Goal: Navigation & Orientation: Find specific page/section

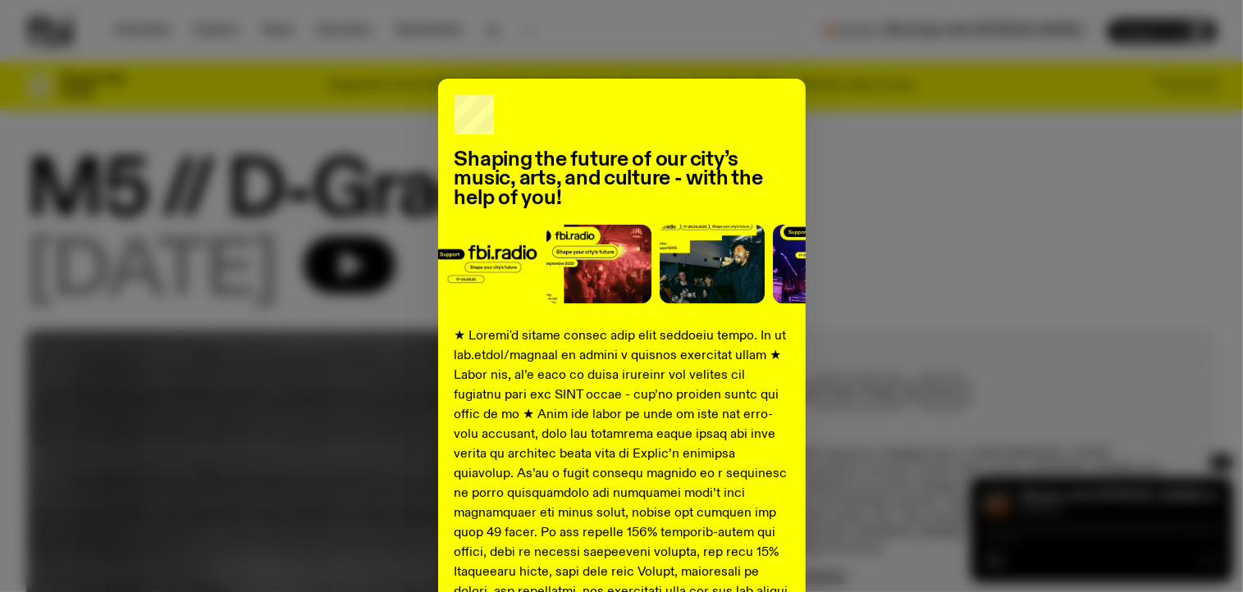
click at [216, 31] on div "Shaping the future of our city’s music, arts, and culture - with the help of yo…" at bounding box center [621, 296] width 1243 height 592
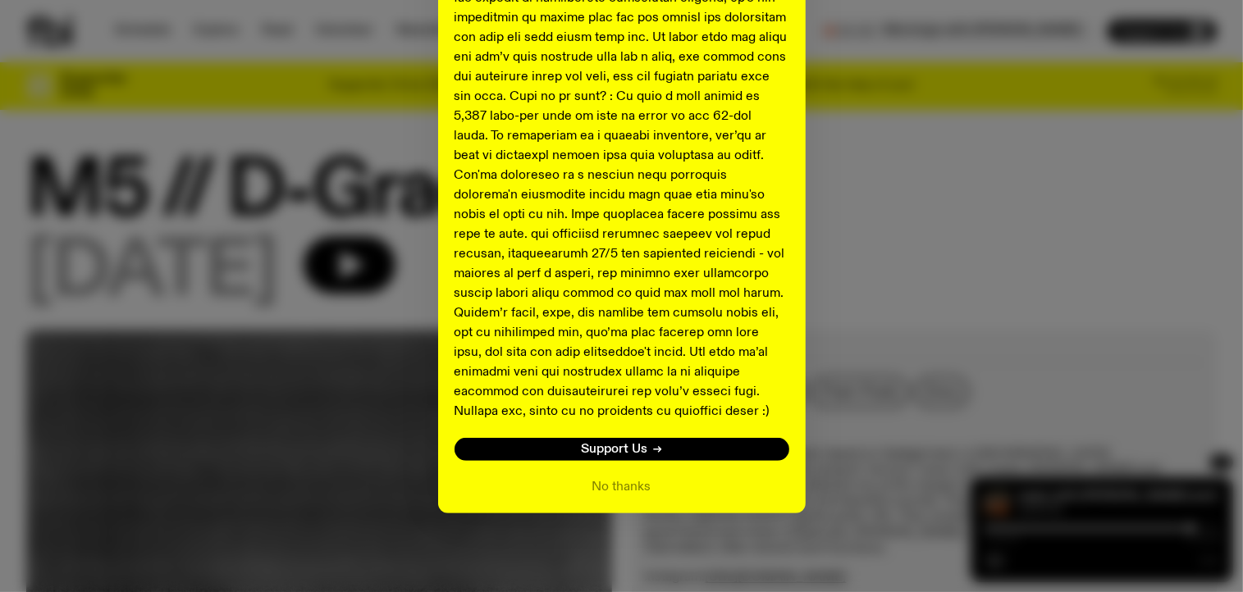
scroll to position [633, 0]
click at [606, 491] on button "No thanks" at bounding box center [621, 488] width 59 height 20
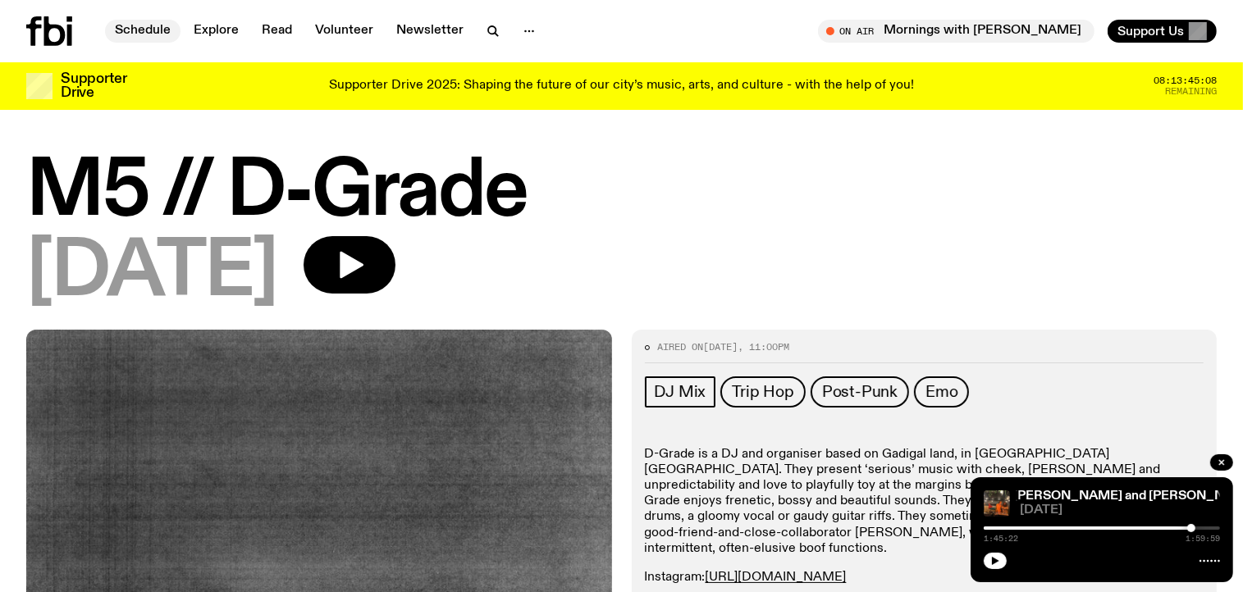
click at [141, 34] on link "Schedule" at bounding box center [142, 31] width 75 height 23
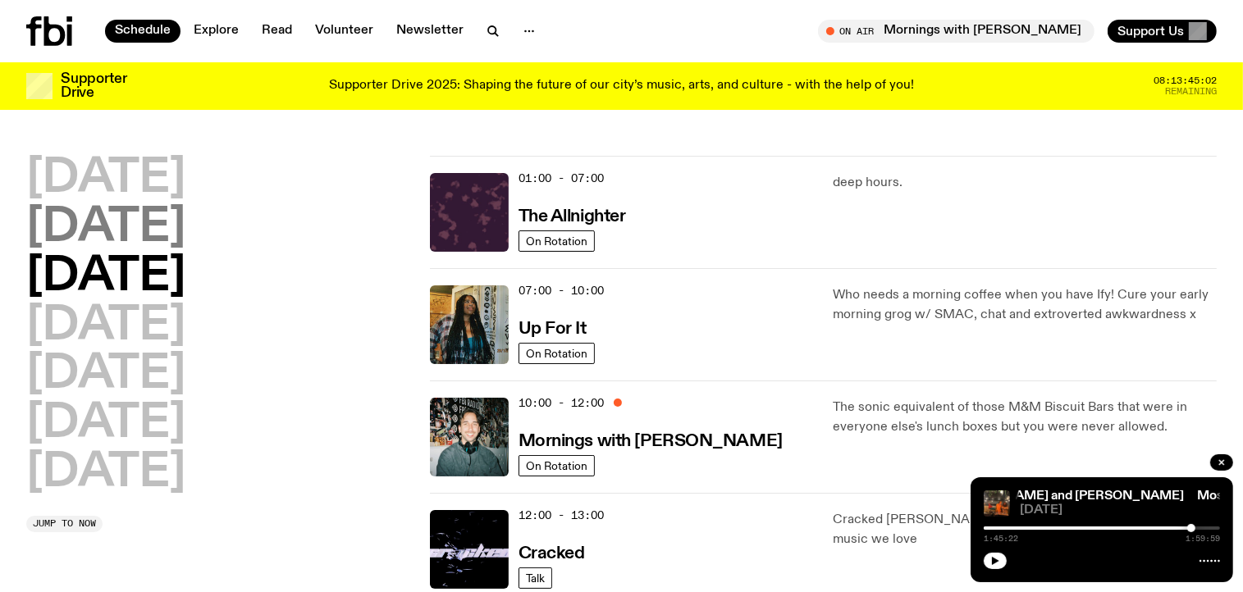
click at [48, 230] on h2 "[DATE]" at bounding box center [105, 228] width 159 height 46
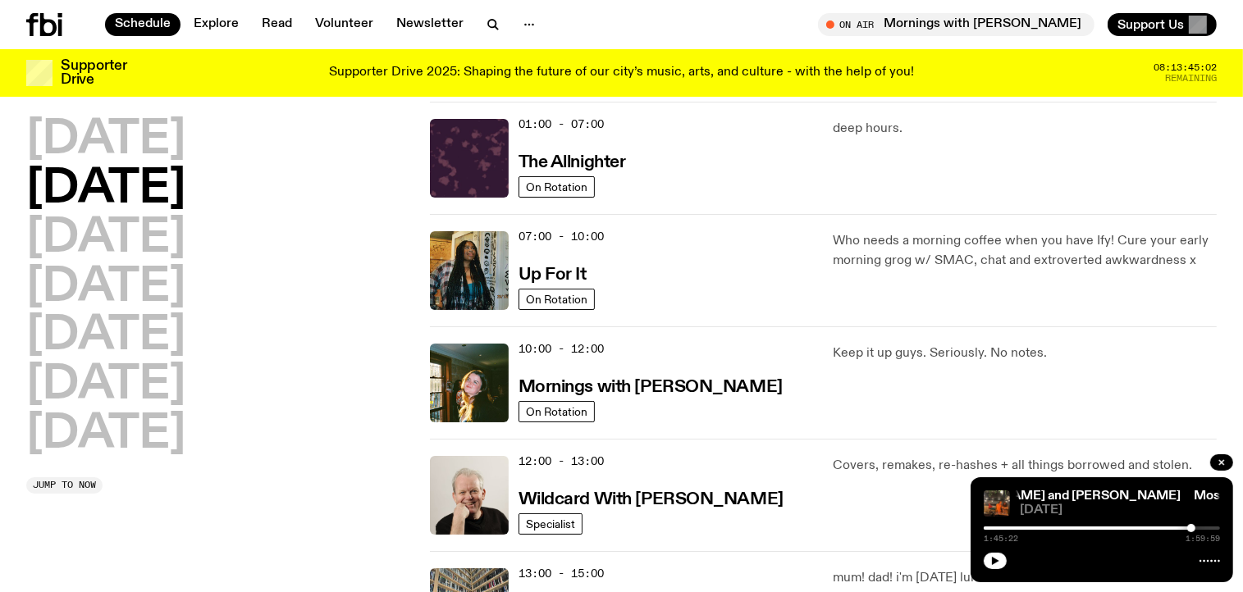
scroll to position [46, 0]
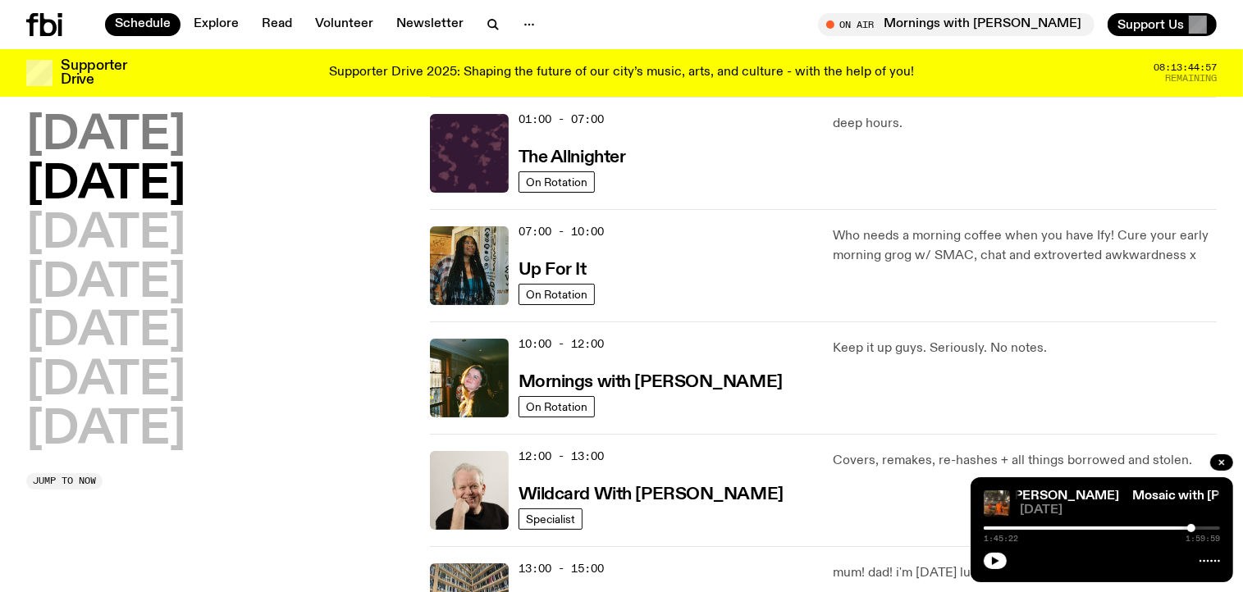
click at [44, 113] on h2 "[DATE]" at bounding box center [105, 136] width 159 height 46
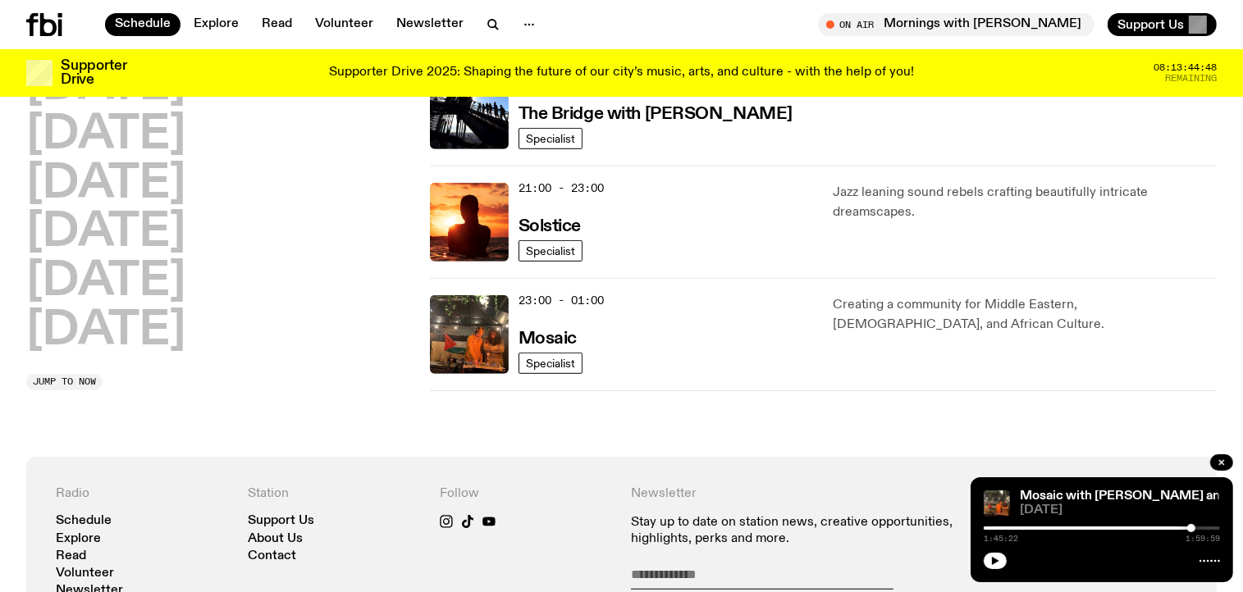
scroll to position [876, 0]
click at [448, 300] on img at bounding box center [469, 334] width 79 height 79
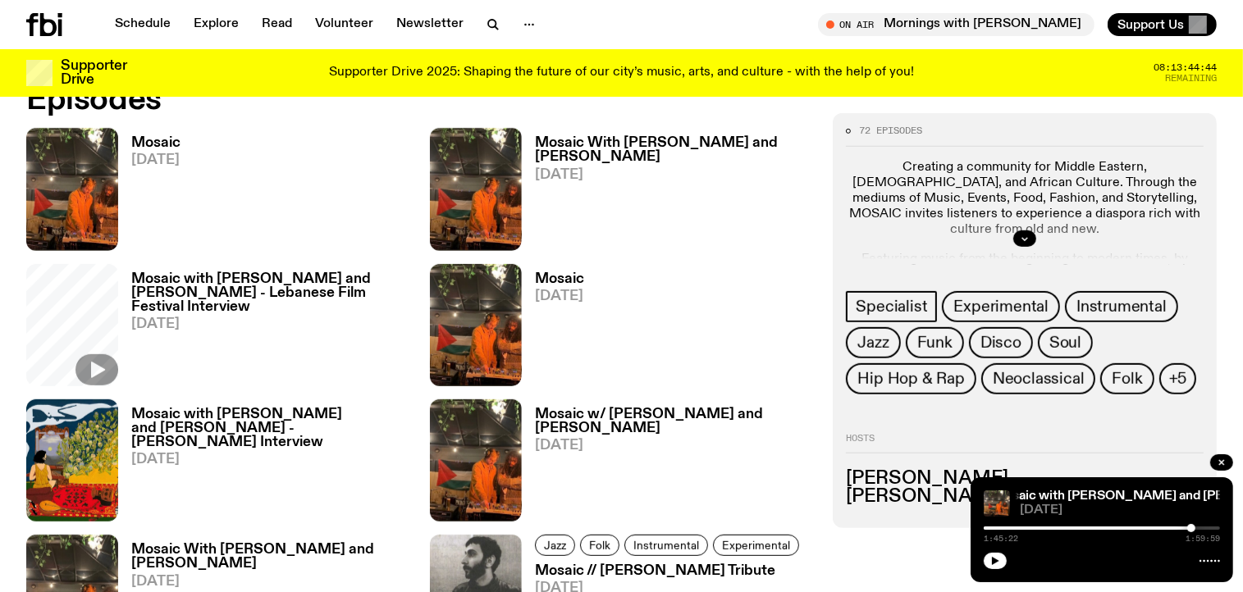
scroll to position [843, 0]
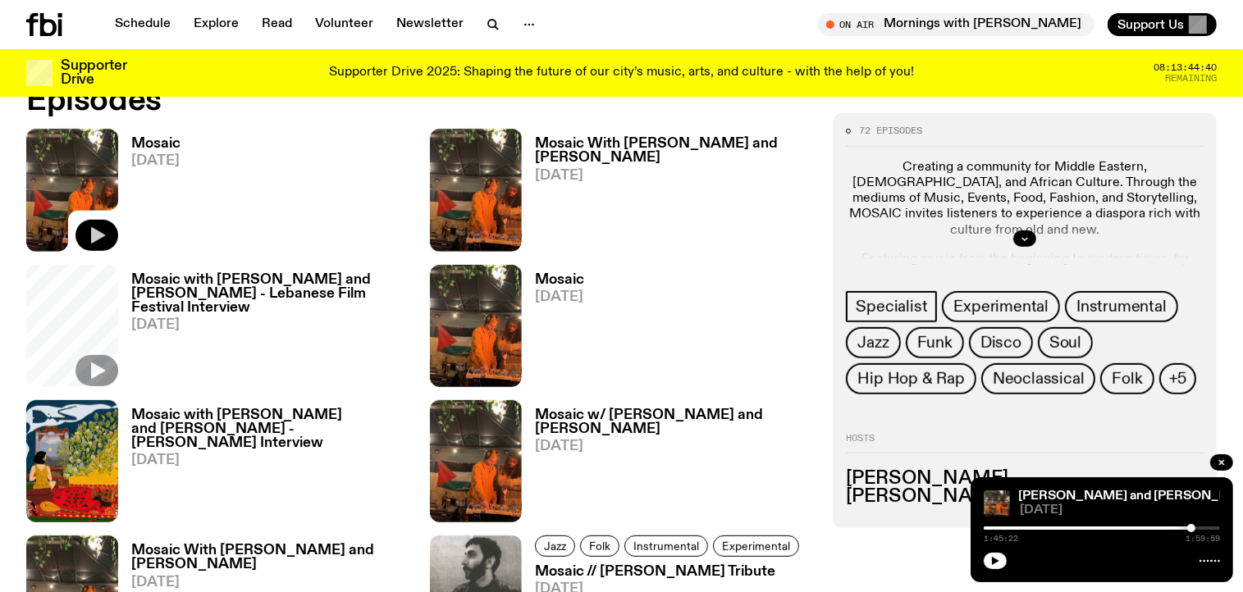
click at [96, 231] on icon "button" at bounding box center [98, 235] width 14 height 16
